Goal: Information Seeking & Learning: Learn about a topic

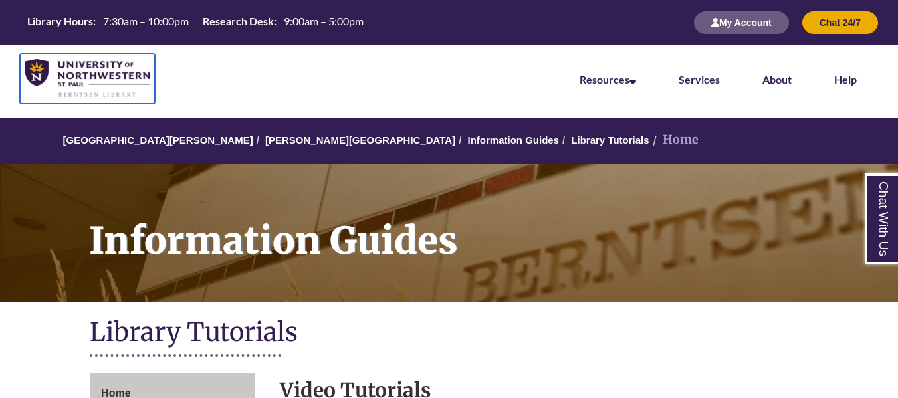
click at [62, 65] on img at bounding box center [87, 78] width 124 height 39
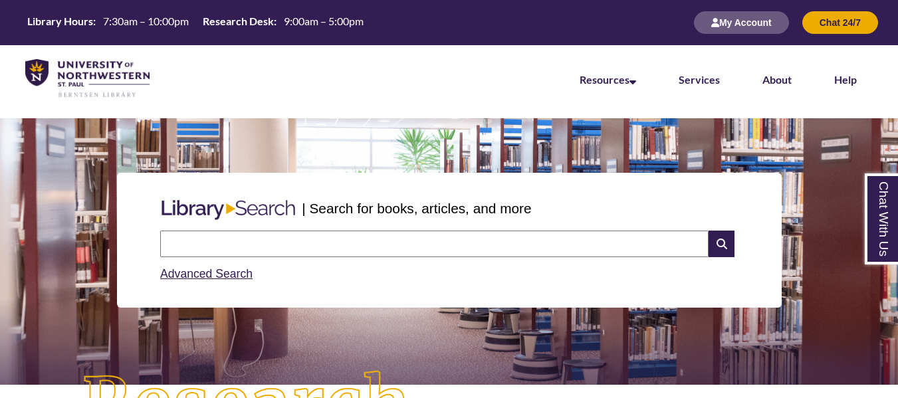
click at [191, 238] on input "text" at bounding box center [434, 244] width 548 height 27
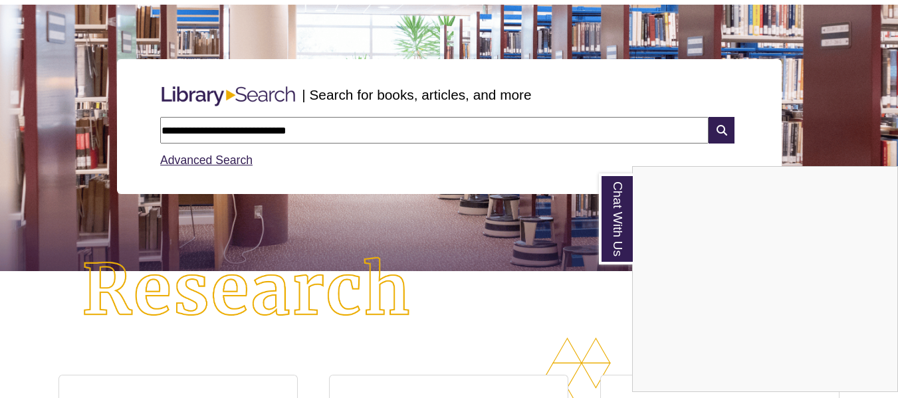
scroll to position [114, 0]
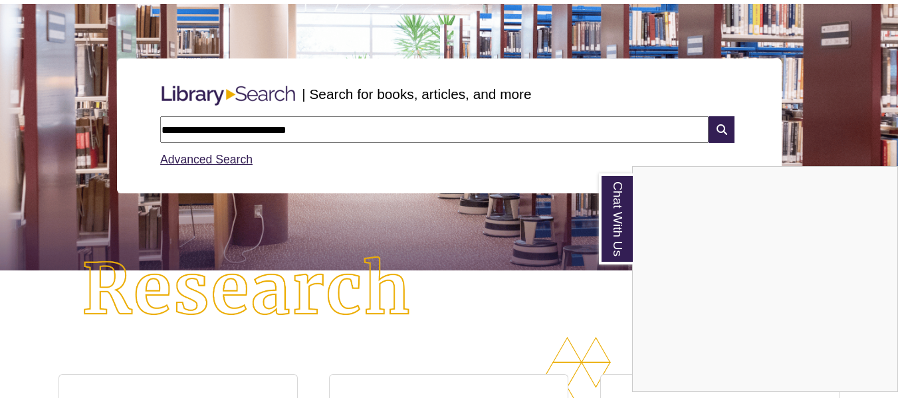
type input "**********"
click at [723, 124] on div "Chat With Us" at bounding box center [449, 199] width 898 height 398
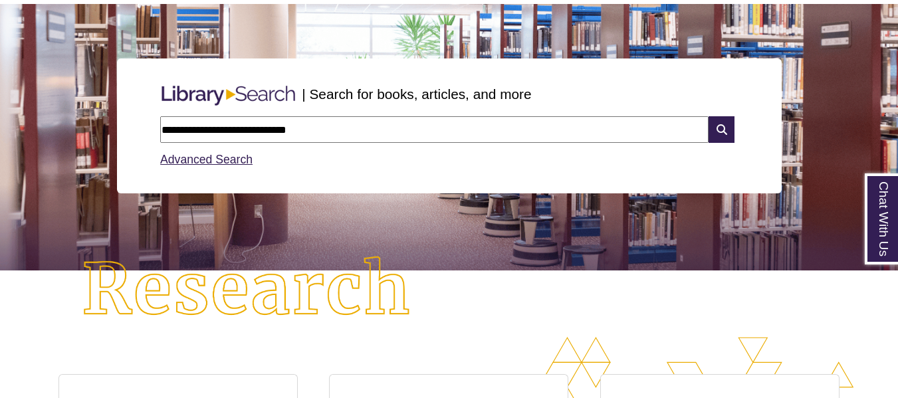
drag, startPoint x: 723, startPoint y: 124, endPoint x: 419, endPoint y: 132, distance: 303.2
click at [419, 132] on input "**********" at bounding box center [434, 129] width 548 height 27
click at [719, 128] on icon at bounding box center [721, 129] width 25 height 27
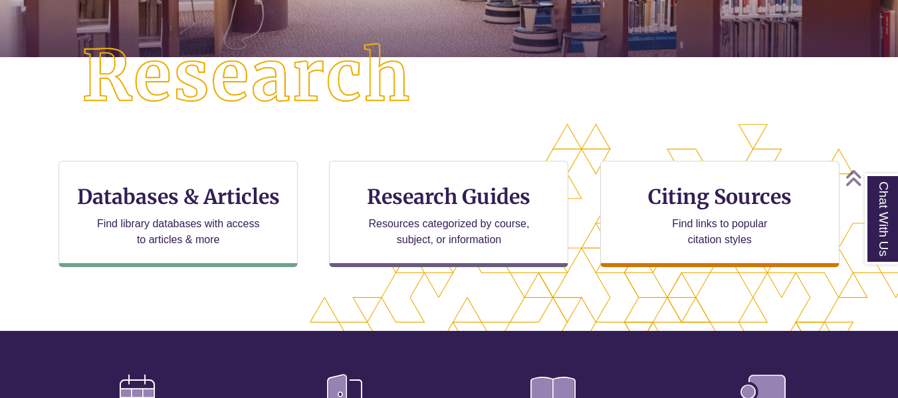
scroll to position [334, 0]
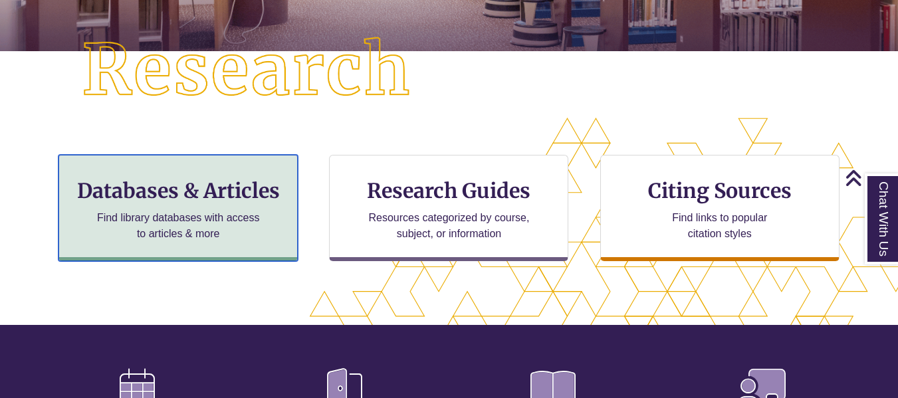
click at [188, 196] on h3 "Databases & Articles" at bounding box center [178, 190] width 217 height 25
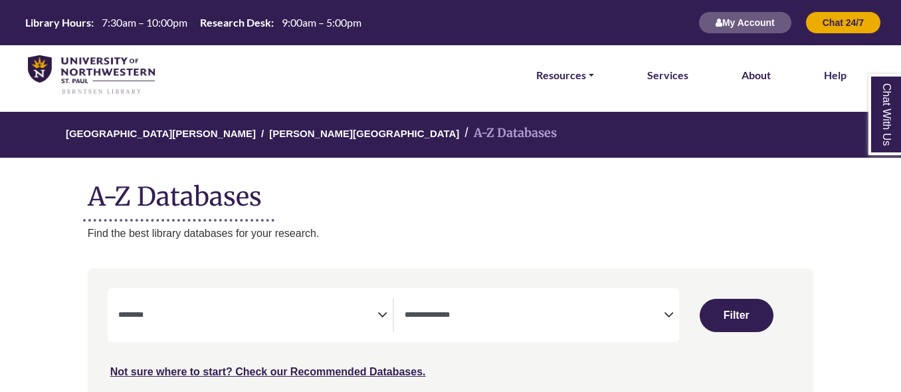
select select "Database Subject Filter"
select select "Database Types Filter"
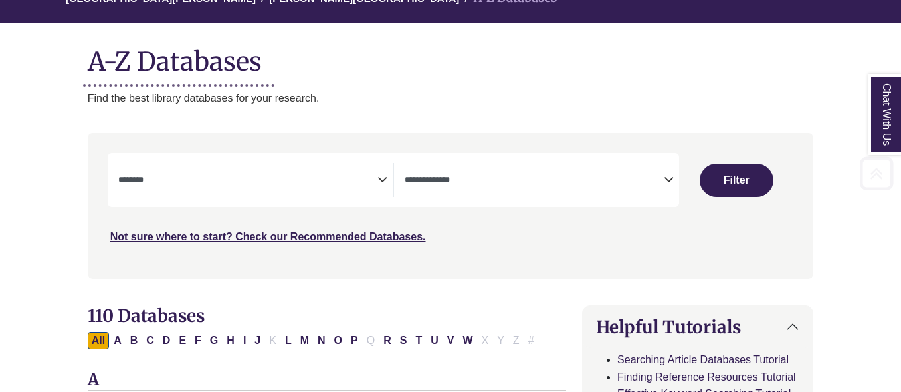
scroll to position [152, 0]
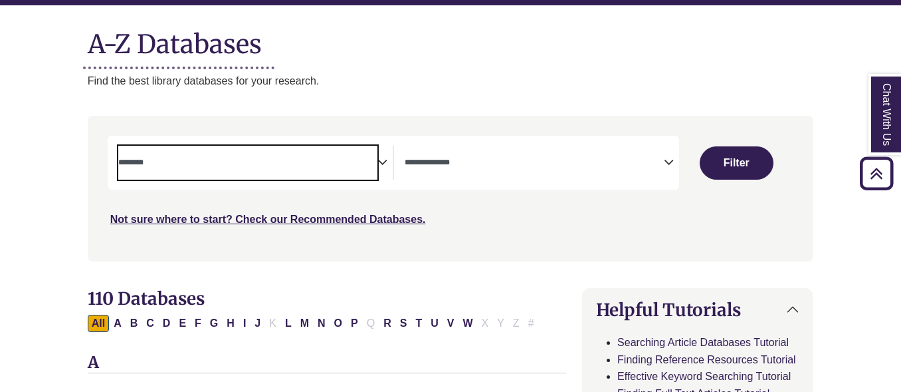
click at [338, 151] on span "Search filters" at bounding box center [247, 163] width 259 height 34
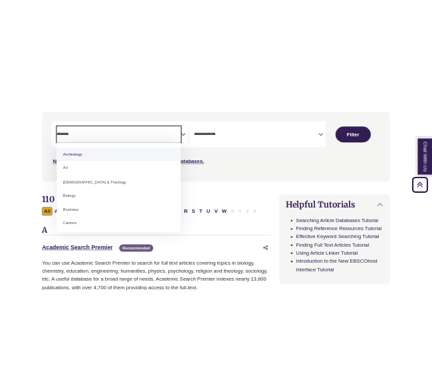
scroll to position [257, 0]
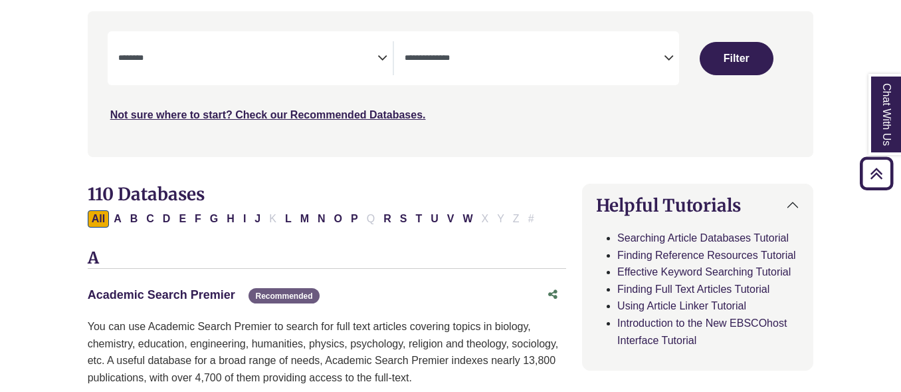
click at [90, 299] on link "Academic Search Premier This link opens in a new window" at bounding box center [162, 294] width 148 height 13
